Goal: Navigation & Orientation: Understand site structure

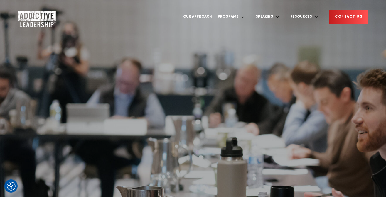
click at [45, 12] on img "Company Logo" at bounding box center [37, 19] width 38 height 16
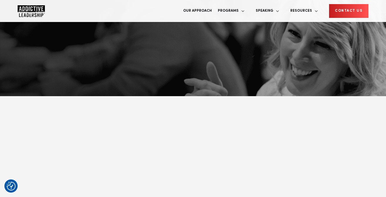
scroll to position [114, 0]
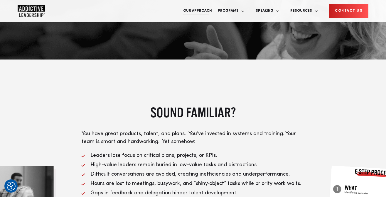
click at [215, 5] on link "Our Approach" at bounding box center [197, 11] width 35 height 22
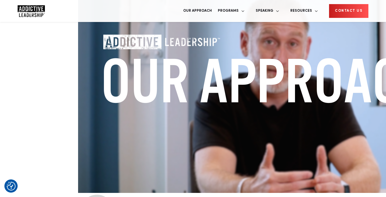
scroll to position [339, 0]
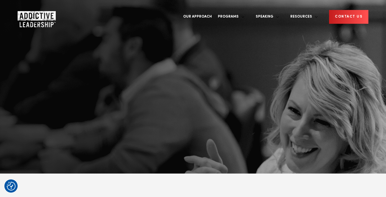
scroll to position [135, 0]
